Goal: Task Accomplishment & Management: Manage account settings

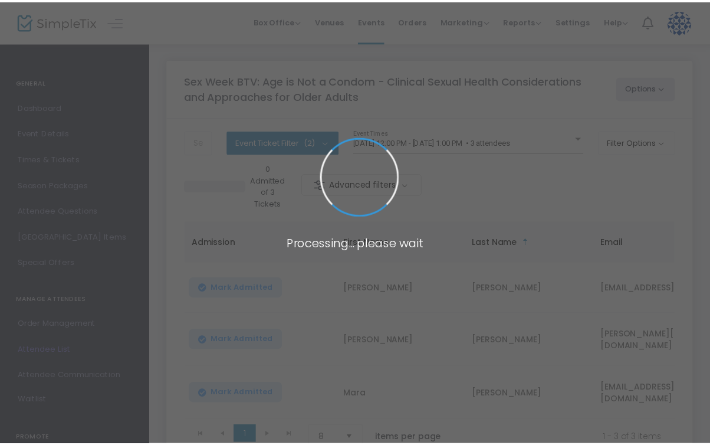
scroll to position [126, 0]
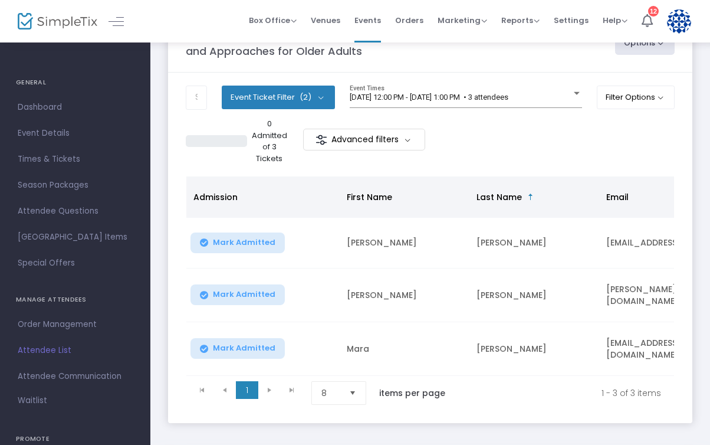
scroll to position [43, 0]
